Goal: Download file/media

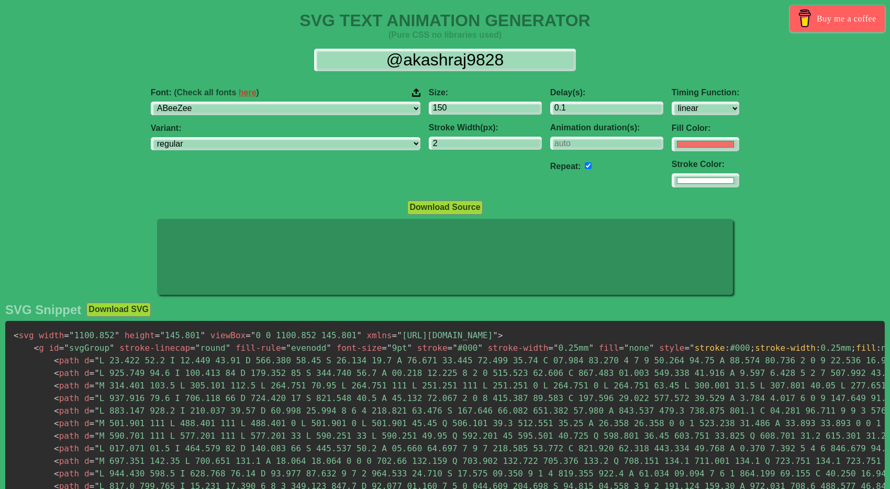
select select "linear"
click at [486, 319] on div "SVG Snippet Download SVG < svg width = " 1100.852 " height = " 145.801 " viewBo…" at bounding box center [445, 429] width 880 height 253
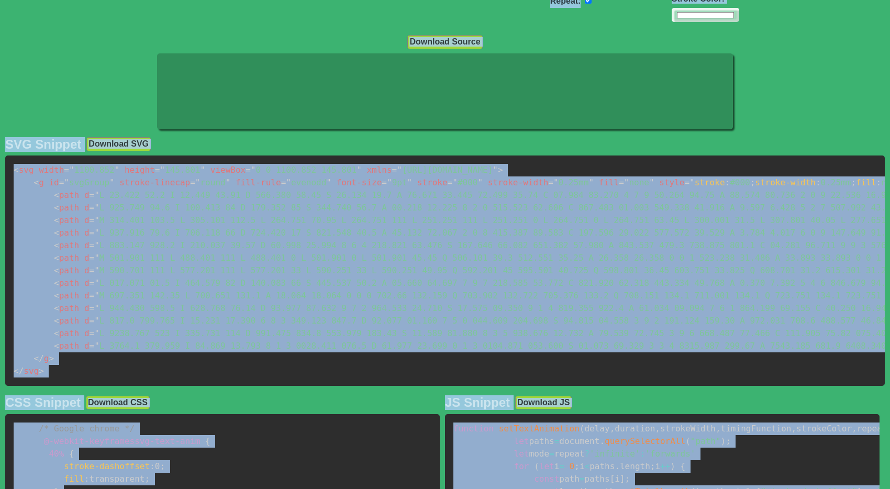
scroll to position [214, 0]
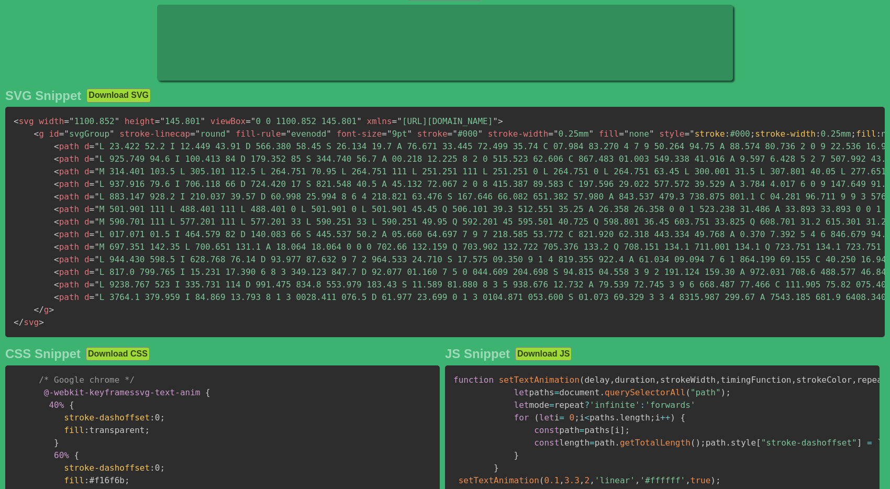
scroll to position [349, 0]
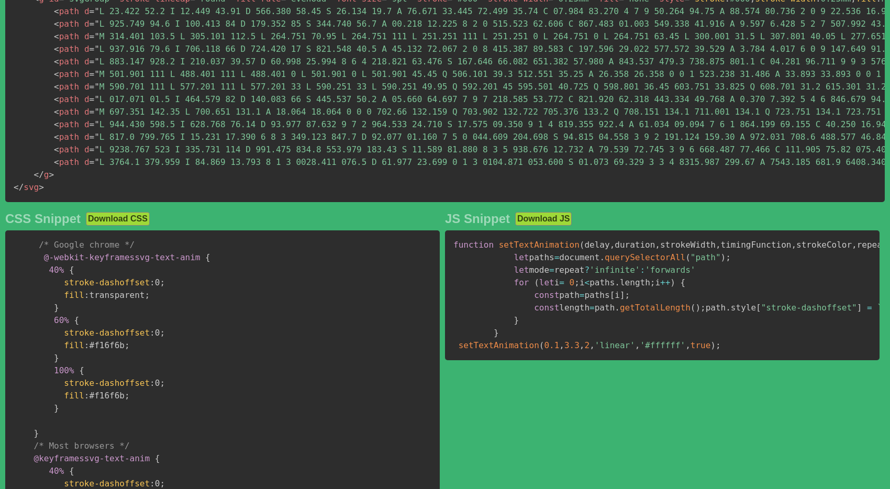
click at [328, 373] on pre "/* Google chrome */ @-webkit-keyframes svg-text-anim { 40% { stroke-dashoffset …" at bounding box center [222, 439] width 435 height 419
click at [363, 371] on pre "/* Google chrome */ @-webkit-keyframes svg-text-anim { 40% { stroke-dashoffset …" at bounding box center [222, 439] width 435 height 419
click at [362, 371] on pre "/* Google chrome */ @-webkit-keyframes svg-text-anim { 40% { stroke-dashoffset …" at bounding box center [222, 439] width 435 height 419
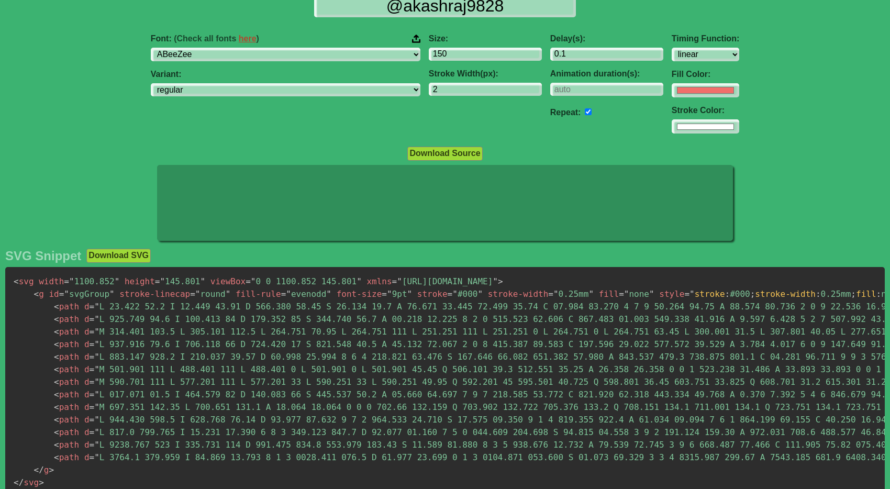
scroll to position [0, 0]
